Goal: Task Accomplishment & Management: Use online tool/utility

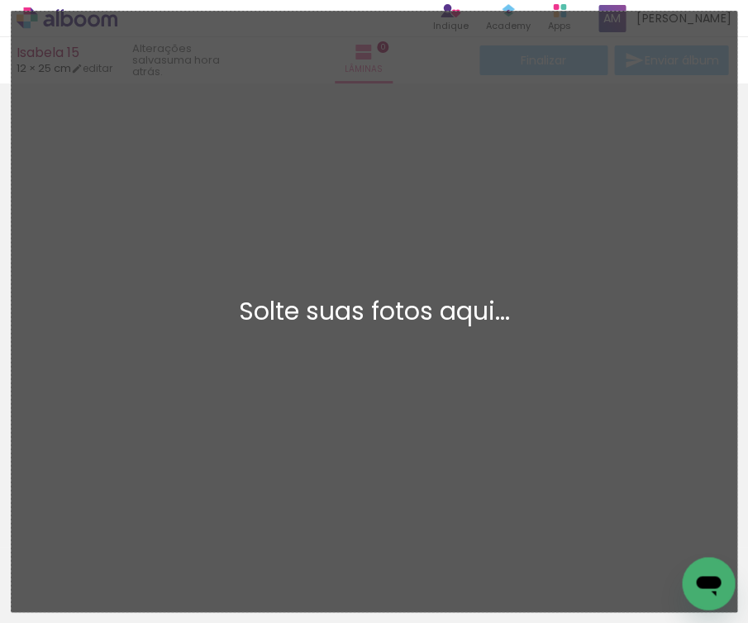
click at [265, 125] on div "Adicionar Fotos Solte suas fotos aqui..." at bounding box center [374, 312] width 724 height 600
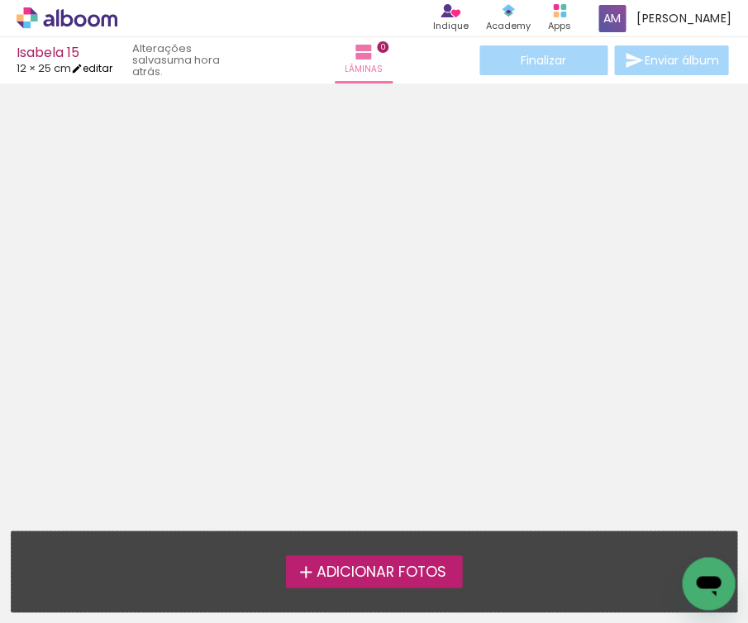
click at [104, 67] on link "editar" at bounding box center [91, 68] width 41 height 14
type input "5"
type input "25"
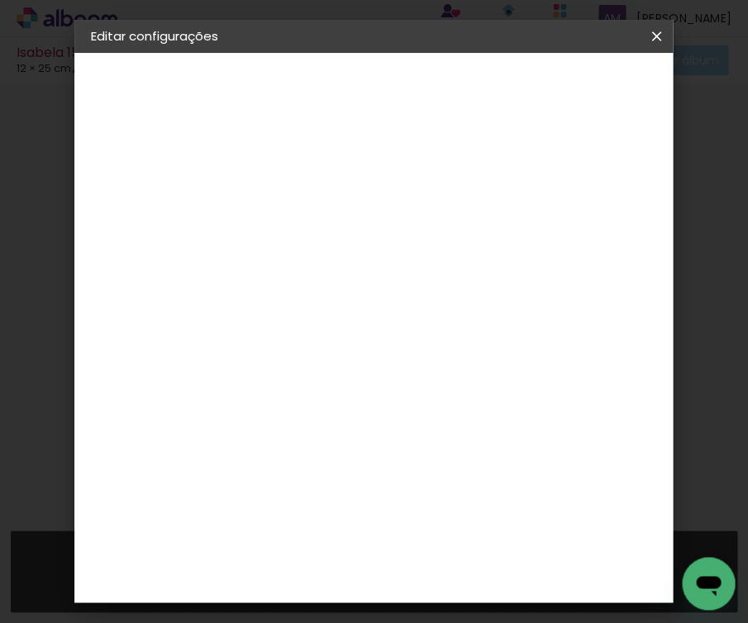
click at [330, 398] on div "cm" at bounding box center [340, 399] width 20 height 25
type input "2"
type input "25"
click at [490, 547] on input "25" at bounding box center [470, 549] width 43 height 25
type input "2"
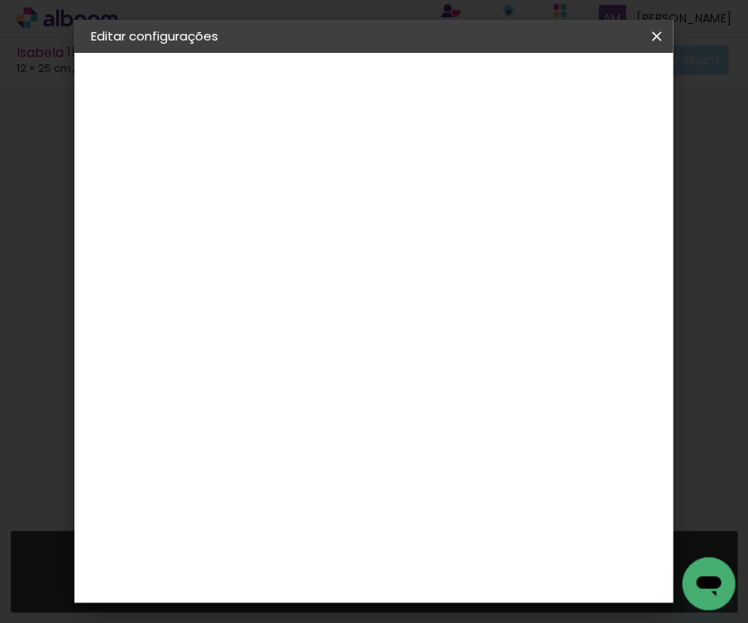
click at [606, 341] on div "12.5 cm cm cm mm A maioria das encadernadoras sugere 5mm de sangria." at bounding box center [447, 275] width 316 height 132
click at [0, 0] on slot "Voltar" at bounding box center [0, 0] width 0 height 0
click at [0, 0] on slot "Tamanho Livre" at bounding box center [0, 0] width 0 height 0
click at [0, 0] on slot "Avançar" at bounding box center [0, 0] width 0 height 0
click at [435, 256] on span "12.5" at bounding box center [425, 258] width 38 height 25
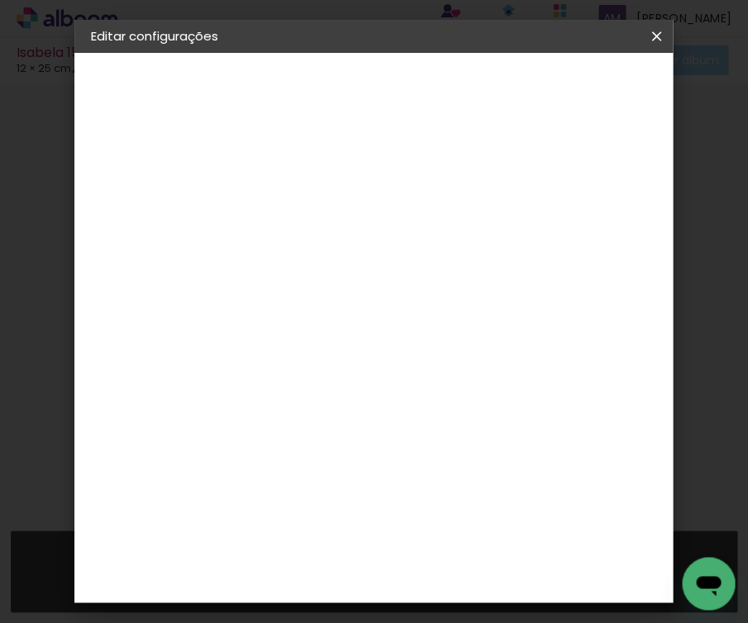
click at [578, 92] on span "Salvar configurações" at bounding box center [553, 93] width 84 height 23
click at [0, 0] on slot "Voltar" at bounding box center [0, 0] width 0 height 0
click at [0, 0] on slot "Tamanho Livre" at bounding box center [0, 0] width 0 height 0
click at [0, 0] on slot "Avançar" at bounding box center [0, 0] width 0 height 0
click at [488, 551] on input "25" at bounding box center [470, 549] width 43 height 25
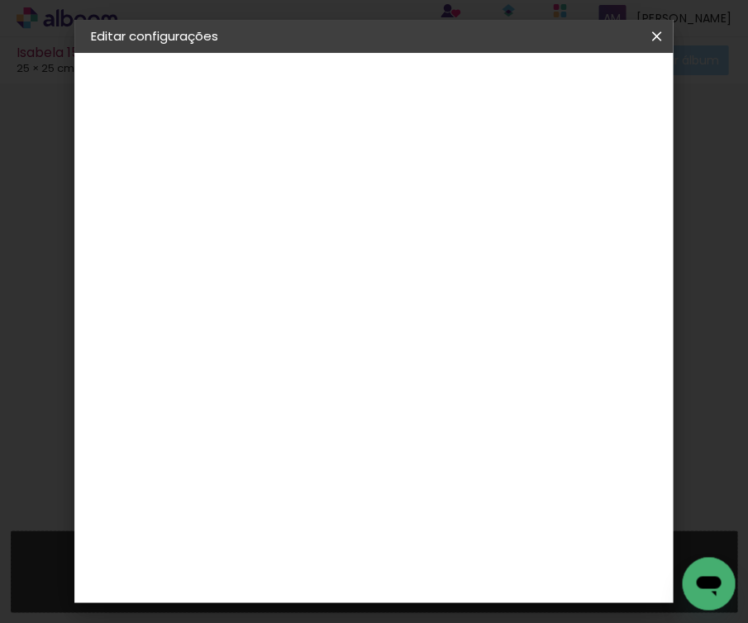
type input "2"
type input "50"
type paper-input "50"
click at [583, 88] on span "Salvar configurações" at bounding box center [553, 93] width 84 height 23
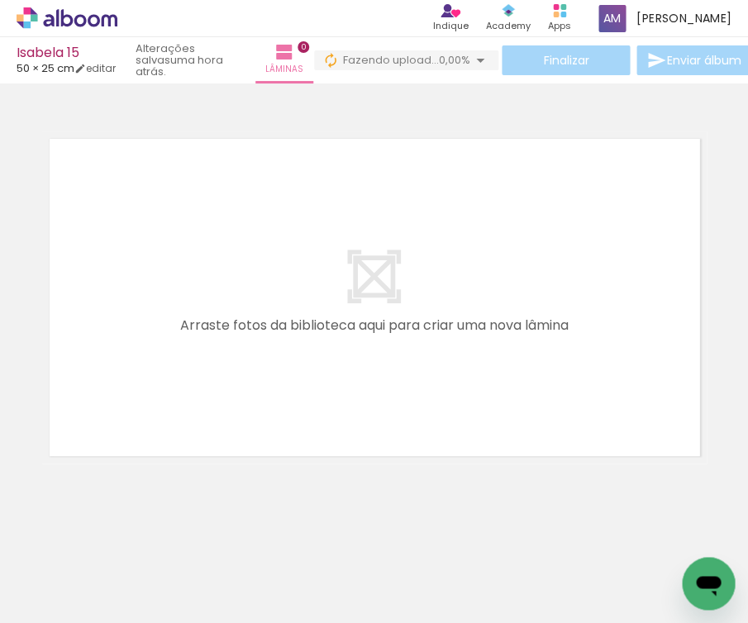
click at [189, 577] on div at bounding box center [166, 567] width 82 height 55
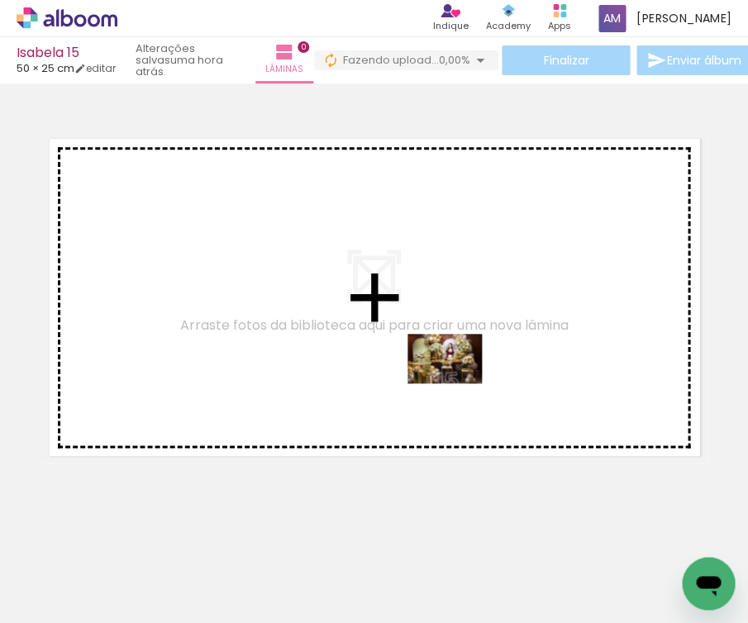
drag, startPoint x: 544, startPoint y: 577, endPoint x: 457, endPoint y: 383, distance: 213.0
click at [457, 383] on quentale-workspace at bounding box center [374, 311] width 748 height 623
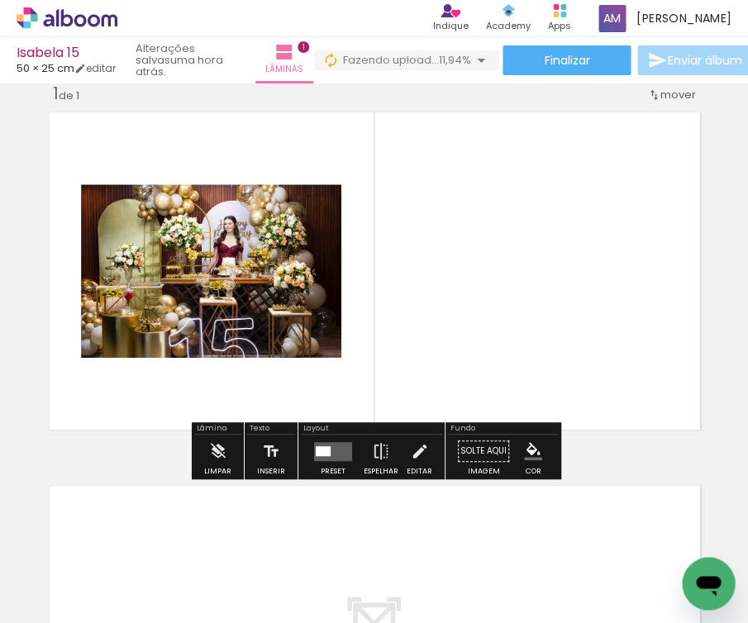
scroll to position [44, 0]
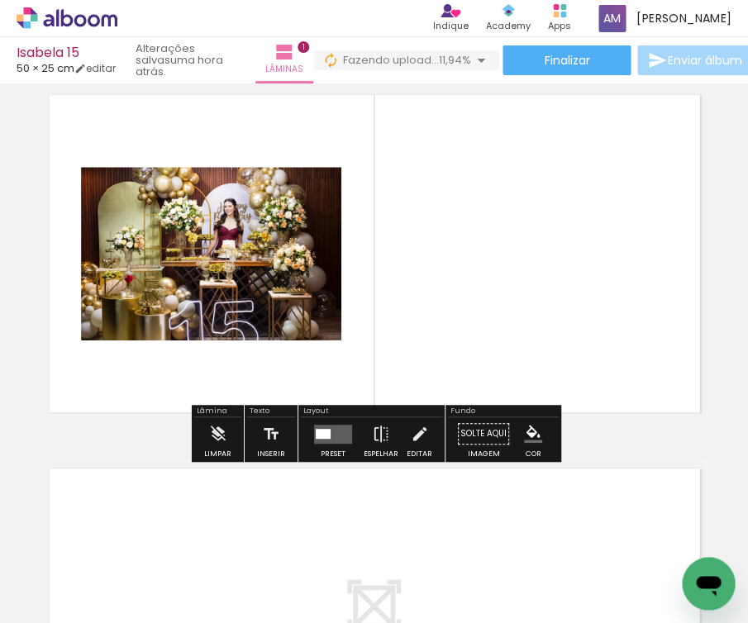
click at [330, 435] on quentale-layouter at bounding box center [333, 433] width 38 height 19
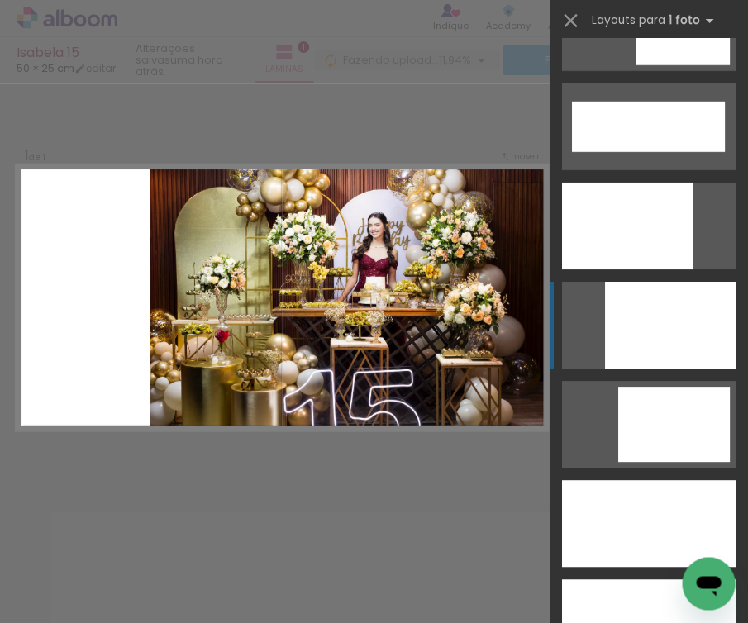
scroll to position [4331, 0]
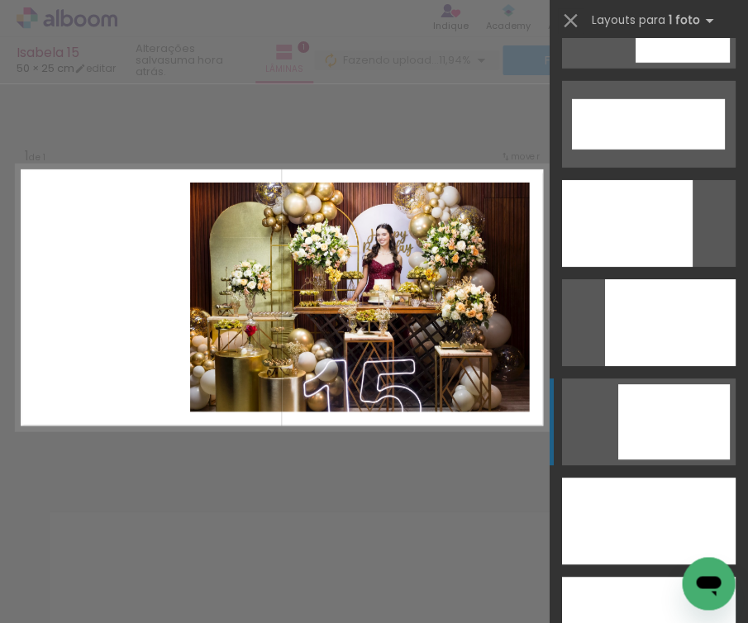
click at [656, 577] on div at bounding box center [648, 620] width 173 height 87
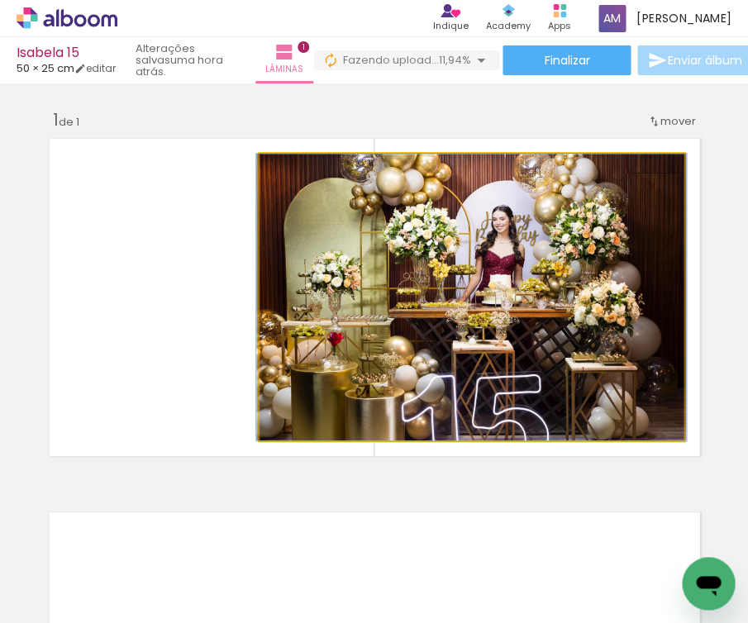
click at [519, 330] on quentale-photo at bounding box center [471, 297] width 424 height 287
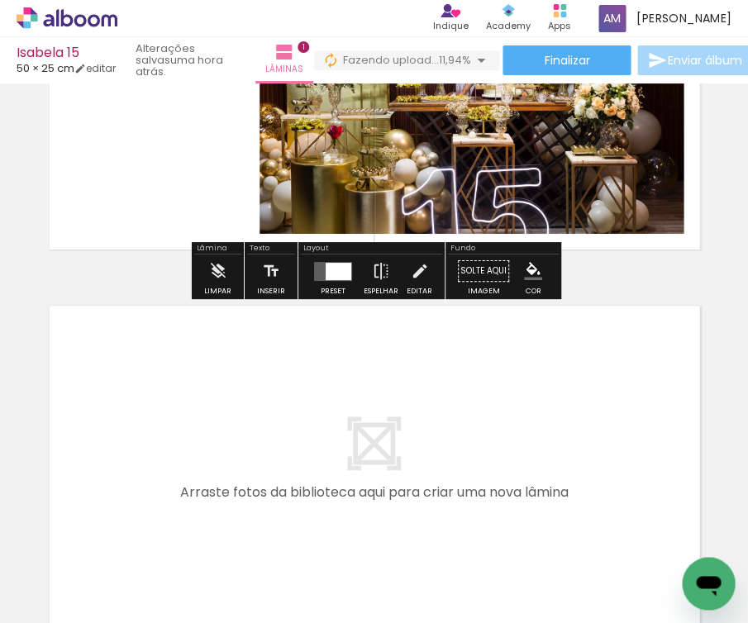
scroll to position [203, 0]
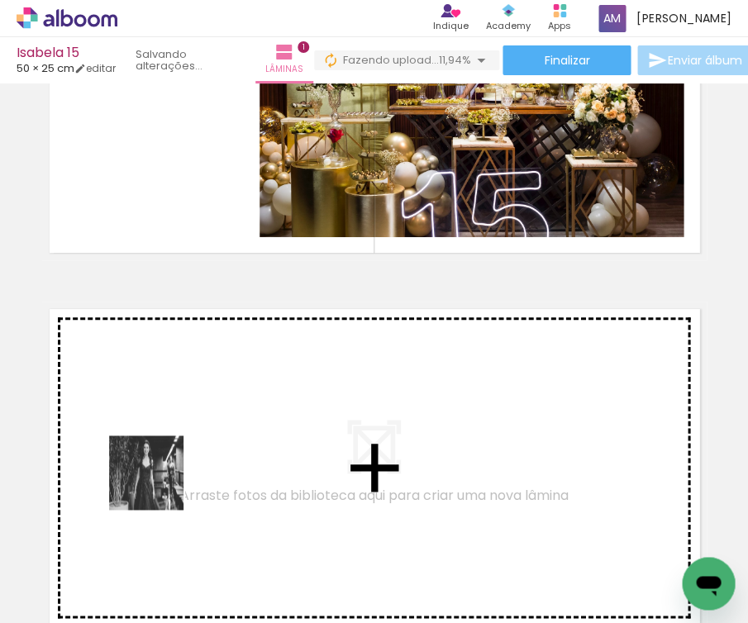
drag, startPoint x: 170, startPoint y: 562, endPoint x: 156, endPoint y: 478, distance: 84.6
click at [156, 478] on quentale-workspace at bounding box center [374, 311] width 748 height 623
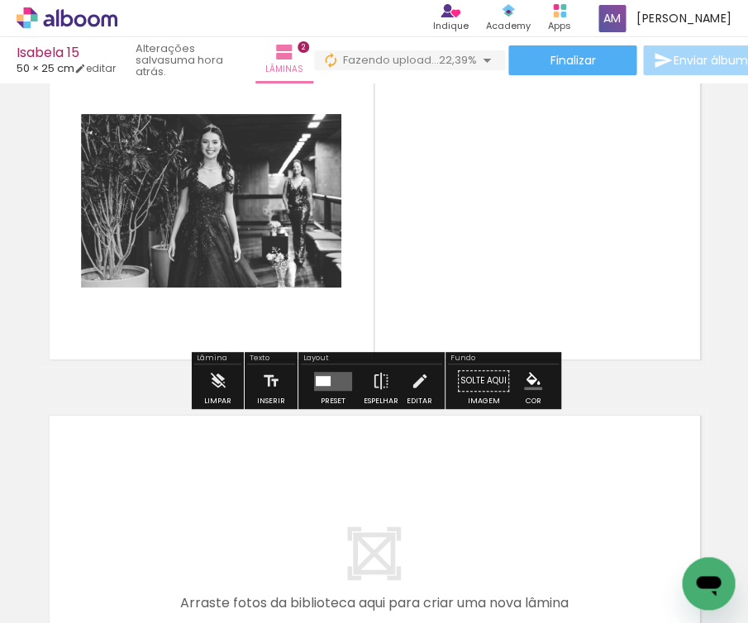
scroll to position [479, 0]
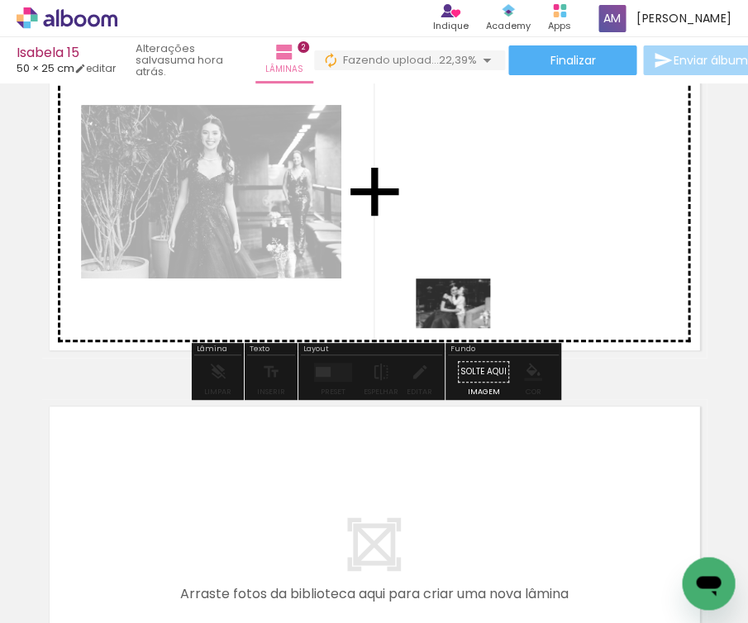
drag, startPoint x: 456, startPoint y: 568, endPoint x: 464, endPoint y: 325, distance: 243.0
click at [464, 325] on quentale-workspace at bounding box center [374, 311] width 748 height 623
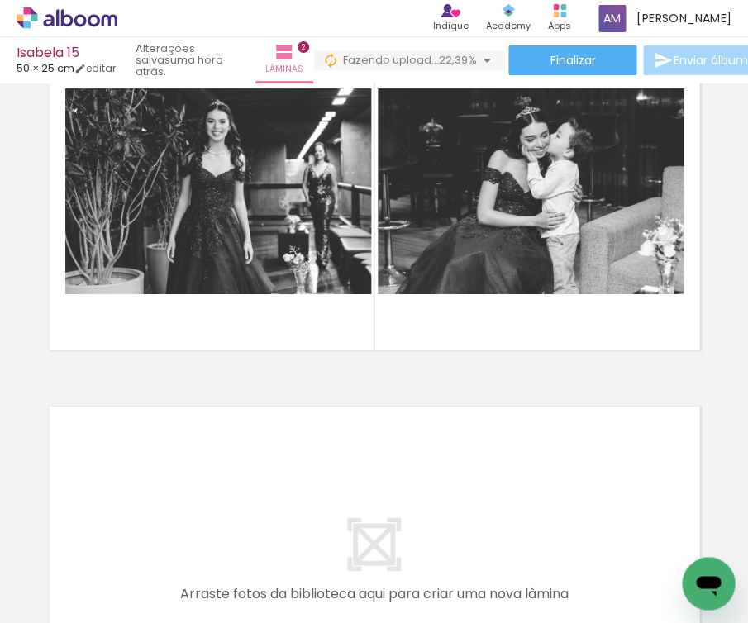
scroll to position [0, 1394]
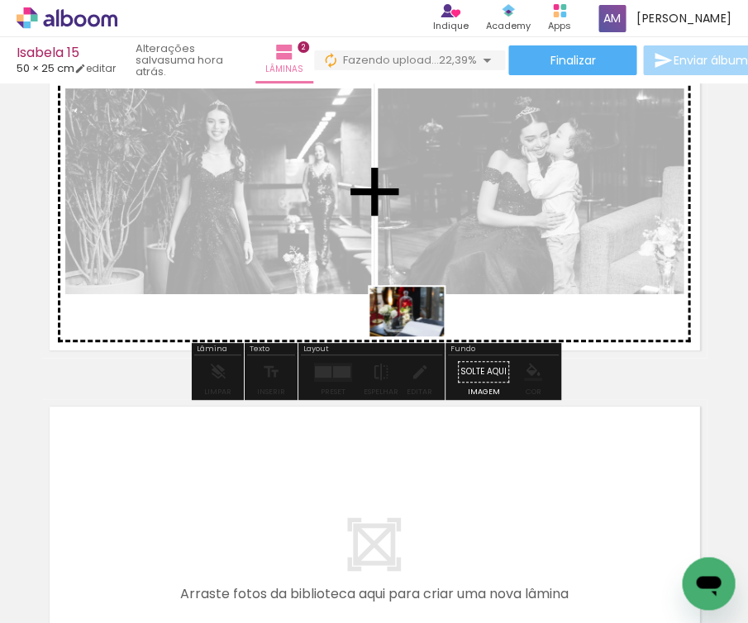
drag, startPoint x: 354, startPoint y: 572, endPoint x: 418, endPoint y: 336, distance: 244.9
click at [418, 336] on quentale-workspace at bounding box center [374, 311] width 748 height 623
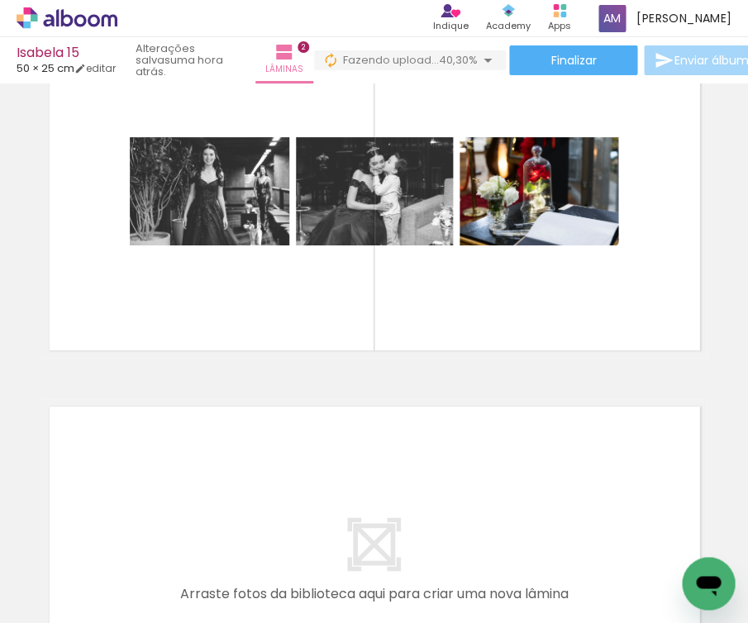
scroll to position [0, 1946]
